Goal: Transaction & Acquisition: Purchase product/service

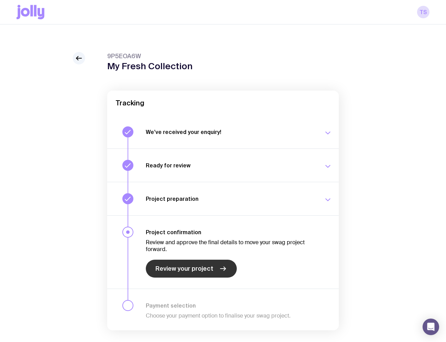
click at [206, 270] on span "Review your project" at bounding box center [184, 269] width 58 height 8
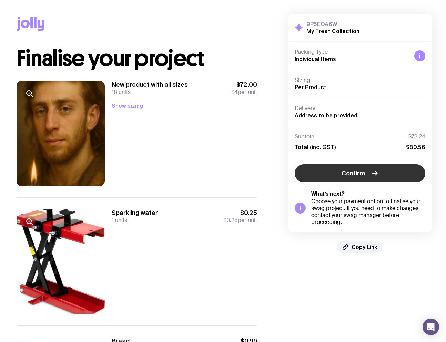
click at [363, 177] on button "Confirm" at bounding box center [359, 173] width 131 height 18
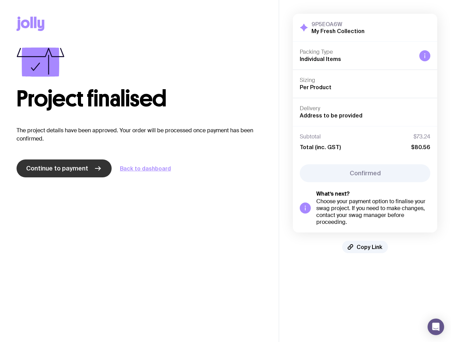
click at [64, 173] on link "Continue to payment" at bounding box center [64, 168] width 95 height 18
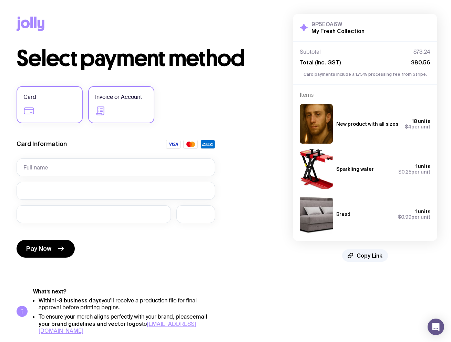
click at [133, 104] on label "Invoice or Account" at bounding box center [121, 104] width 66 height 37
click at [0, 0] on input "Invoice or Account" at bounding box center [0, 0] width 0 height 0
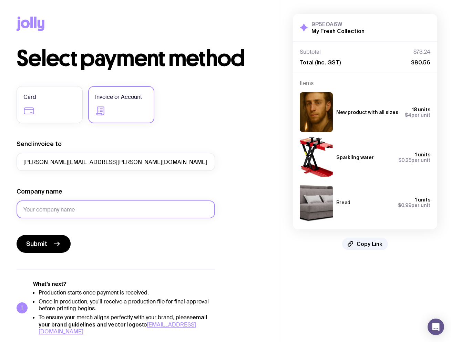
click at [62, 213] on input "Company name" at bounding box center [116, 209] width 198 height 18
type input "3242343424"
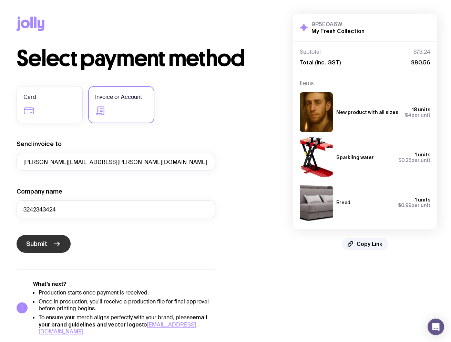
click at [28, 247] on span "Submit" at bounding box center [36, 244] width 21 height 8
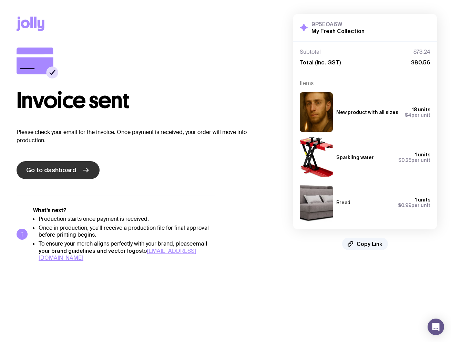
click at [65, 173] on span "Go to dashboard" at bounding box center [51, 170] width 50 height 8
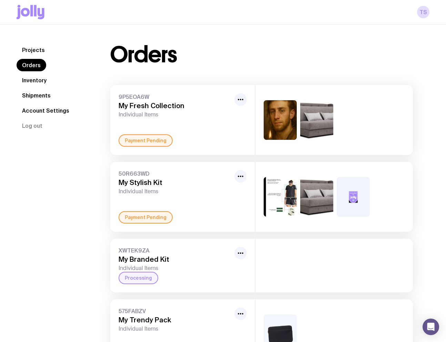
click at [283, 19] on div "TS" at bounding box center [223, 12] width 413 height 24
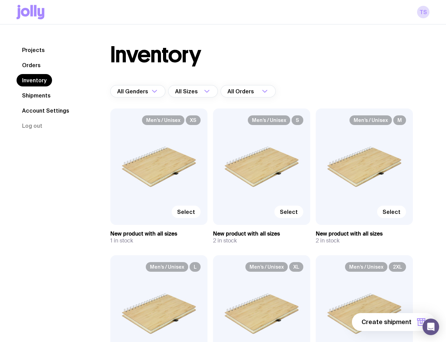
click at [35, 51] on link "Projects" at bounding box center [34, 50] width 34 height 12
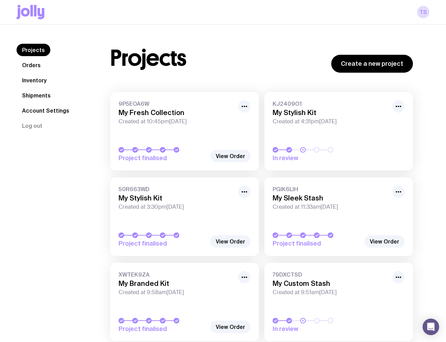
click at [193, 125] on span "Created at 10:45pm[DATE]" at bounding box center [175, 121] width 115 height 7
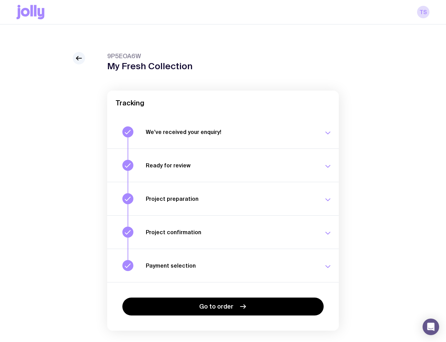
click at [327, 269] on icon "button" at bounding box center [327, 266] width 8 height 8
